Goal: Find specific page/section: Find specific page/section

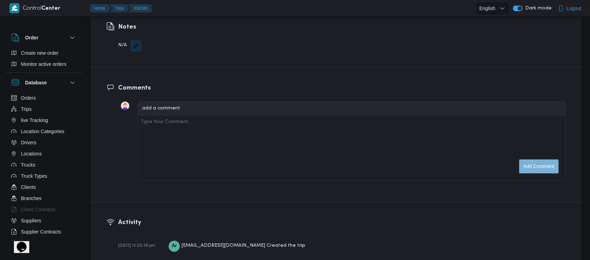
scroll to position [1043, 0]
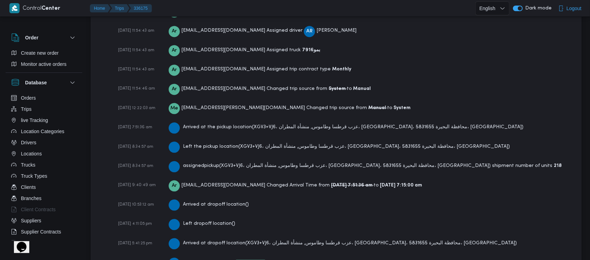
scroll to position [1102, 0]
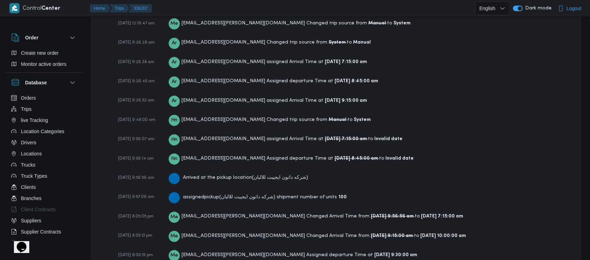
scroll to position [1097, 0]
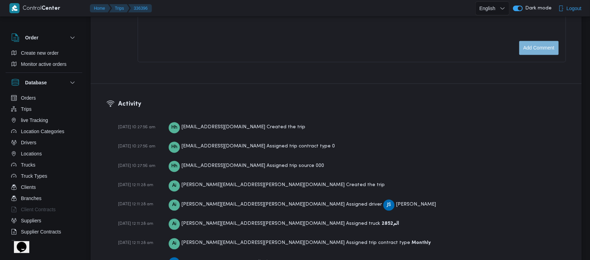
scroll to position [901, 0]
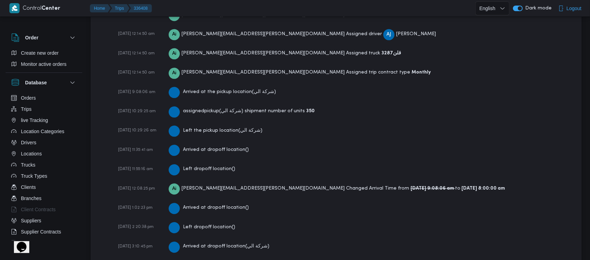
scroll to position [1146, 0]
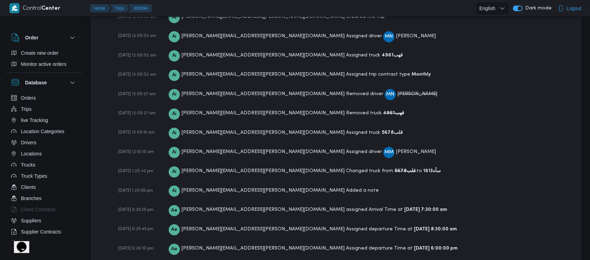
scroll to position [1127, 0]
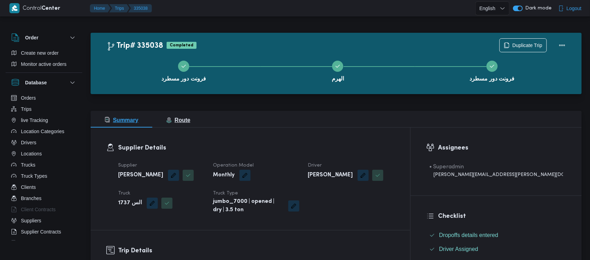
click at [178, 122] on span "Route" at bounding box center [178, 120] width 24 height 6
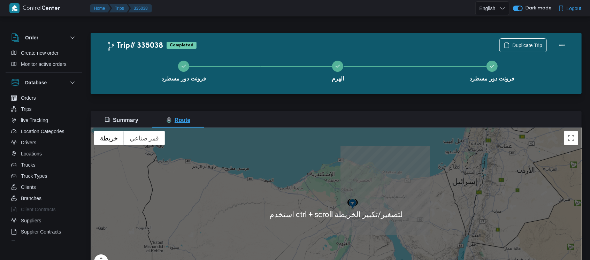
scroll to position [0, 0]
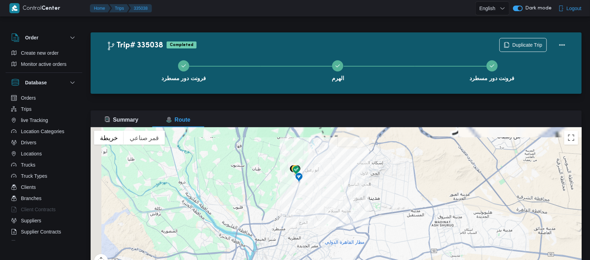
drag, startPoint x: 294, startPoint y: 158, endPoint x: 313, endPoint y: 189, distance: 36.8
click at [313, 189] on div at bounding box center [336, 214] width 491 height 174
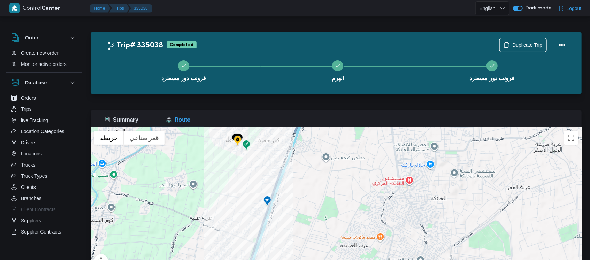
drag, startPoint x: 259, startPoint y: 206, endPoint x: 272, endPoint y: 167, distance: 40.3
click at [272, 167] on div at bounding box center [336, 214] width 491 height 174
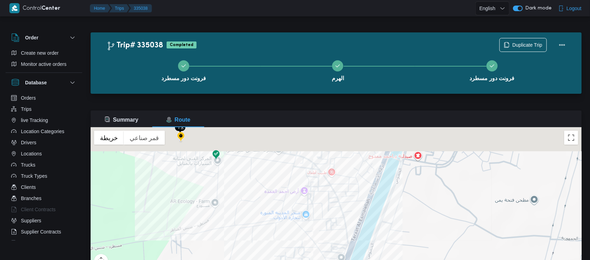
drag, startPoint x: 255, startPoint y: 163, endPoint x: 300, endPoint y: 278, distance: 123.4
click at [300, 260] on html "Control Center Home Trips 335038 English عربي Dark mode Logout Order Create new…" at bounding box center [295, 130] width 590 height 260
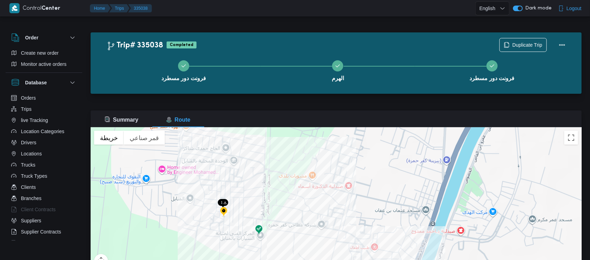
drag, startPoint x: 310, startPoint y: 225, endPoint x: 307, endPoint y: 159, distance: 66.0
click at [307, 159] on div at bounding box center [336, 214] width 491 height 174
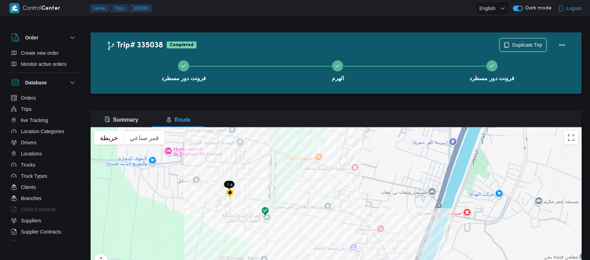
drag, startPoint x: 276, startPoint y: 173, endPoint x: 284, endPoint y: 154, distance: 20.7
click at [284, 154] on div at bounding box center [336, 214] width 491 height 174
click at [231, 192] on img at bounding box center [230, 194] width 11 height 12
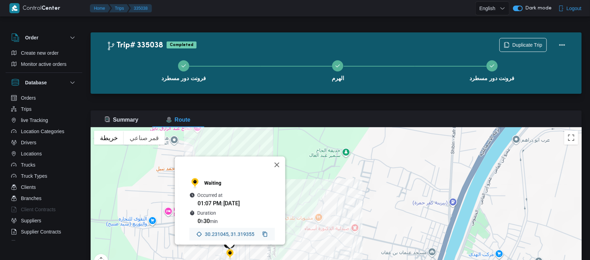
click at [294, 195] on div "Waiting Occurred at 01:07 PM | 9 Sep Duration 0 h 30 min 30.231045, 31.319355" at bounding box center [336, 214] width 491 height 174
click at [279, 157] on button "إغلاق" at bounding box center [277, 165] width 17 height 17
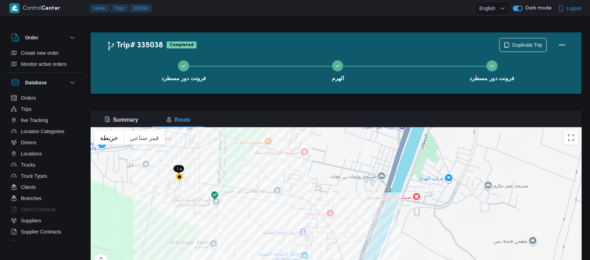
drag, startPoint x: 279, startPoint y: 207, endPoint x: 213, endPoint y: 99, distance: 125.8
click at [213, 99] on div "Trip# 335038 Completed Duplicate Trip فرونت دور مسطرد الهرم فرونت دور مسطرد Sum…" at bounding box center [336, 166] width 491 height 269
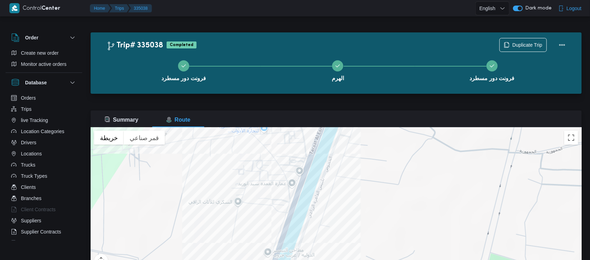
drag, startPoint x: 255, startPoint y: 216, endPoint x: 237, endPoint y: 134, distance: 84.6
click at [237, 134] on div at bounding box center [336, 214] width 491 height 174
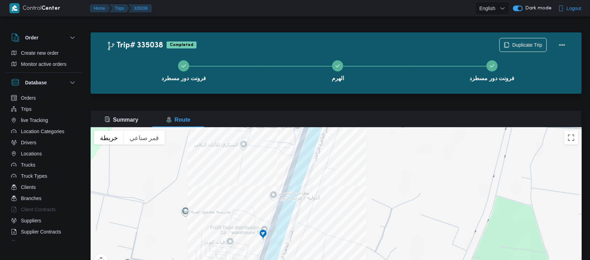
drag, startPoint x: 244, startPoint y: 169, endPoint x: 258, endPoint y: 162, distance: 15.8
click at [258, 162] on div at bounding box center [336, 214] width 491 height 174
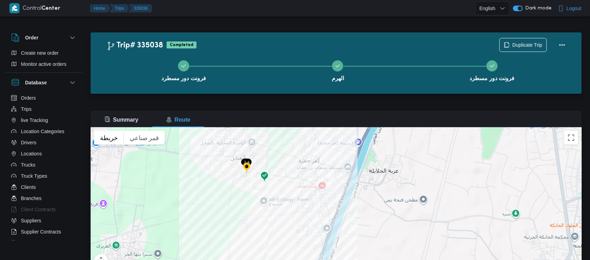
drag, startPoint x: 258, startPoint y: 162, endPoint x: 316, endPoint y: 261, distance: 114.3
click at [316, 260] on html "Control Center Home Trips 335038 English عربي Dark mode Logout Order Create new…" at bounding box center [295, 130] width 590 height 260
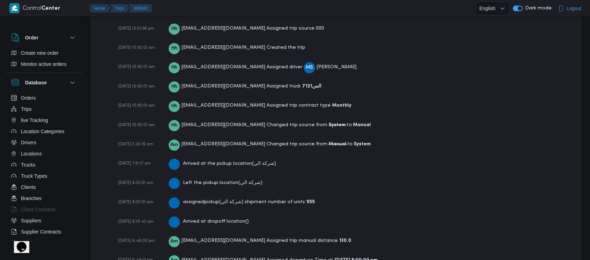
scroll to position [1127, 0]
